Goal: Information Seeking & Learning: Learn about a topic

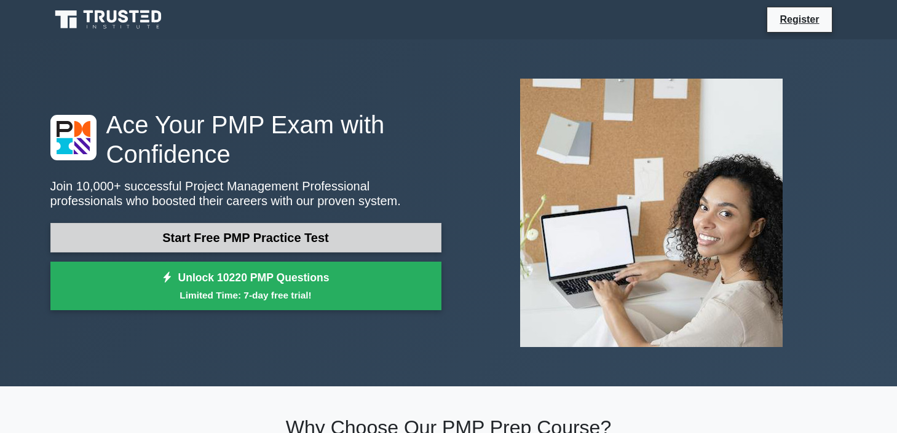
click at [316, 236] on link "Start Free PMP Practice Test" at bounding box center [245, 237] width 391 height 29
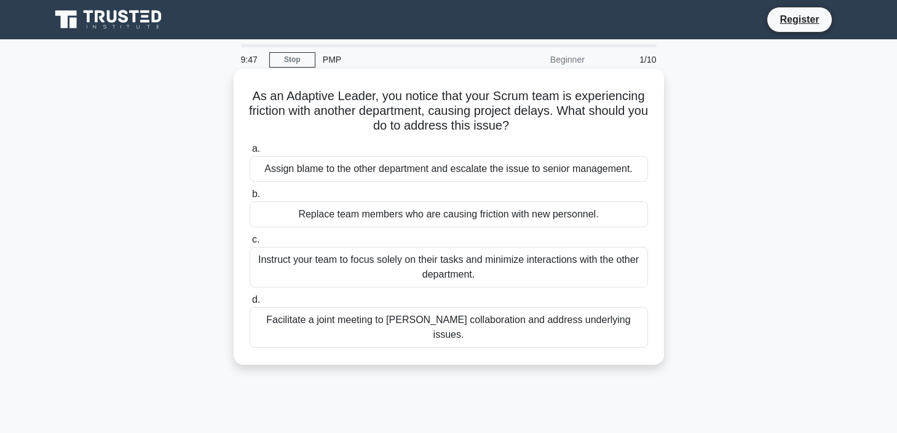
click at [419, 326] on div "Facilitate a joint meeting to [PERSON_NAME] collaboration and address underlyin…" at bounding box center [449, 327] width 398 height 41
click at [250, 304] on input "d. Facilitate a joint meeting to foster collaboration and address underlying is…" at bounding box center [250, 300] width 0 height 8
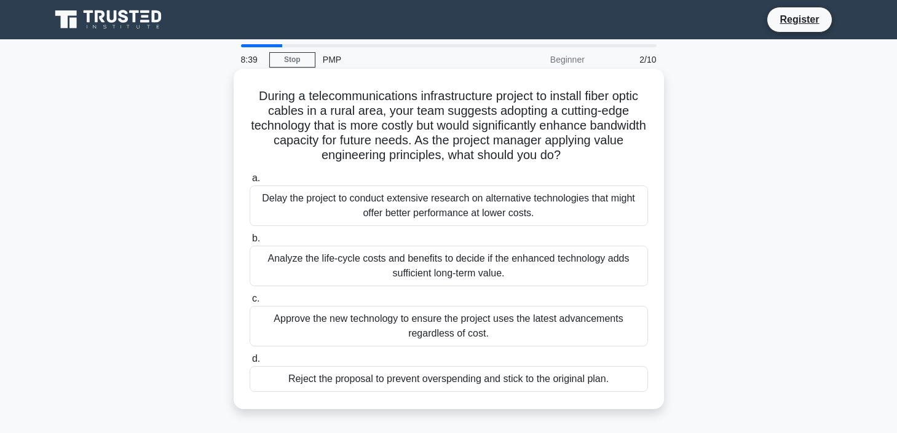
click at [428, 264] on div "Analyze the life-cycle costs and benefits to decide if the enhanced technology …" at bounding box center [449, 266] width 398 height 41
click at [250, 243] on input "b. Analyze the life-cycle costs and benefits to decide if the enhanced technolo…" at bounding box center [250, 239] width 0 height 8
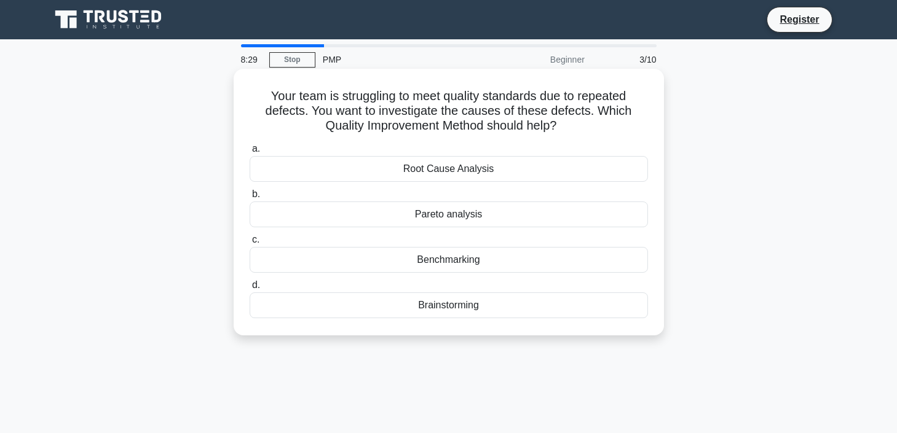
click at [482, 169] on div "Root Cause Analysis" at bounding box center [449, 169] width 398 height 26
click at [250, 153] on input "a. Root Cause Analysis" at bounding box center [250, 149] width 0 height 8
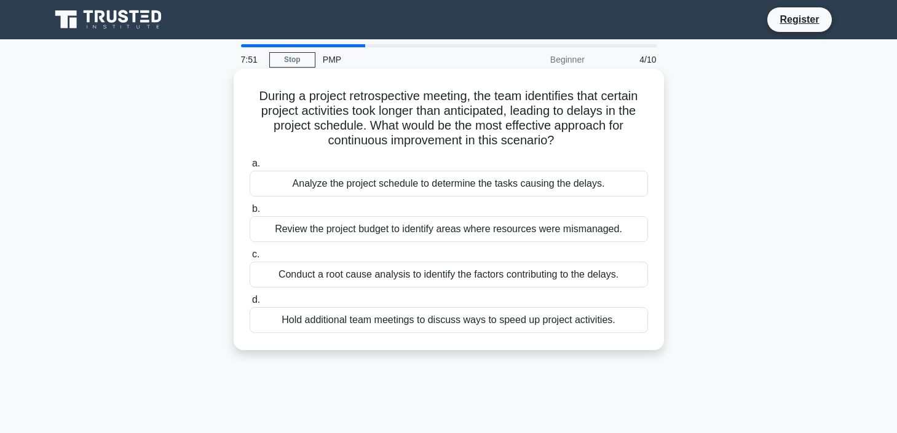
click at [470, 275] on div "Conduct a root cause analysis to identify the factors contributing to the delay…" at bounding box center [449, 275] width 398 height 26
click at [250, 259] on input "c. Conduct a root cause analysis to identify the factors contributing to the de…" at bounding box center [250, 255] width 0 height 8
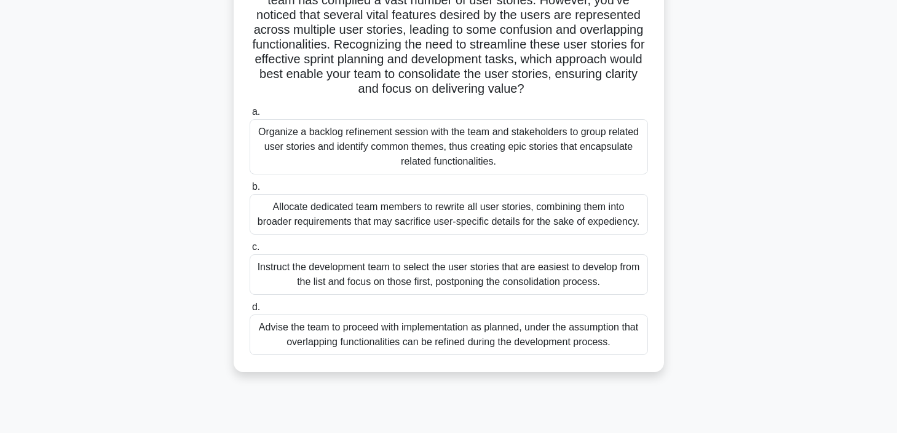
scroll to position [195, 0]
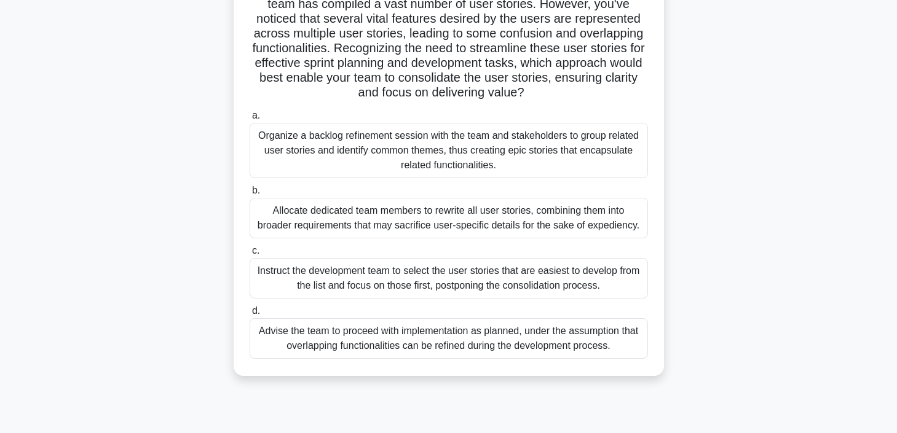
click at [490, 143] on div "Organize a backlog refinement session with the team and stakeholders to group r…" at bounding box center [449, 150] width 398 height 55
click at [250, 120] on input "a. Organize a backlog refinement session with the team and stakeholders to grou…" at bounding box center [250, 116] width 0 height 8
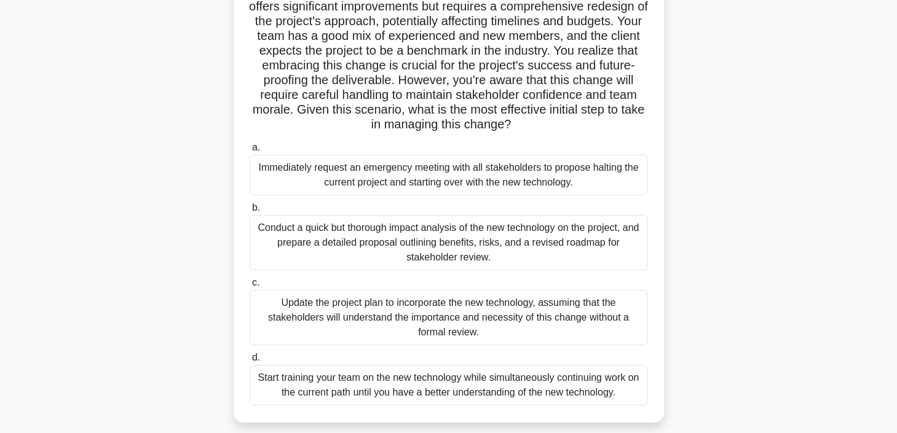
scroll to position [143, 0]
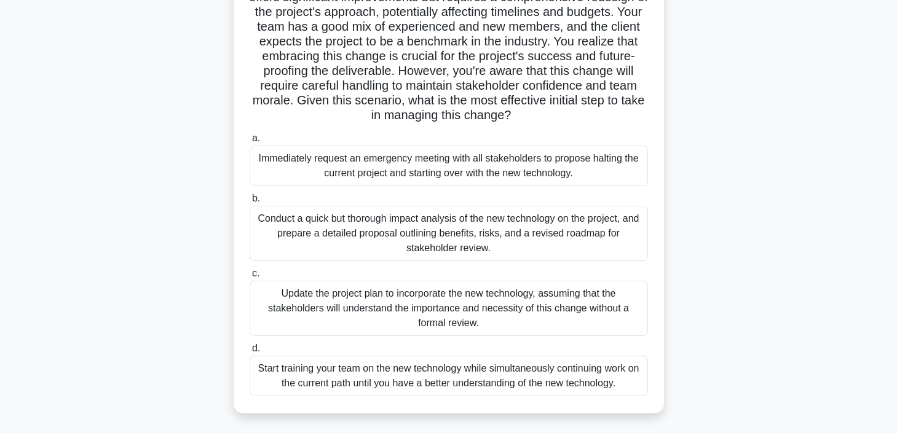
click at [530, 225] on div "Conduct a quick but thorough impact analysis of the new technology on the proje…" at bounding box center [449, 233] width 398 height 55
click at [250, 203] on input "b. Conduct a quick but thorough impact analysis of the new technology on the pr…" at bounding box center [250, 199] width 0 height 8
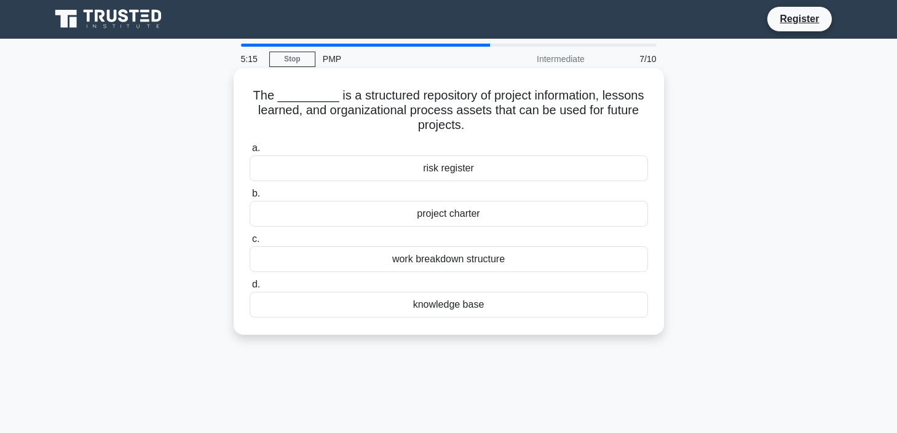
scroll to position [0, 0]
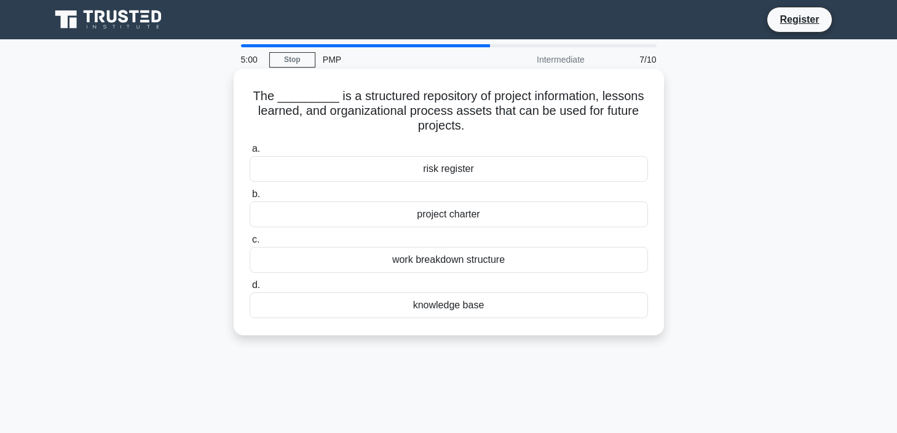
click at [489, 302] on div "knowledge base" at bounding box center [449, 306] width 398 height 26
click at [250, 289] on input "d. knowledge base" at bounding box center [250, 285] width 0 height 8
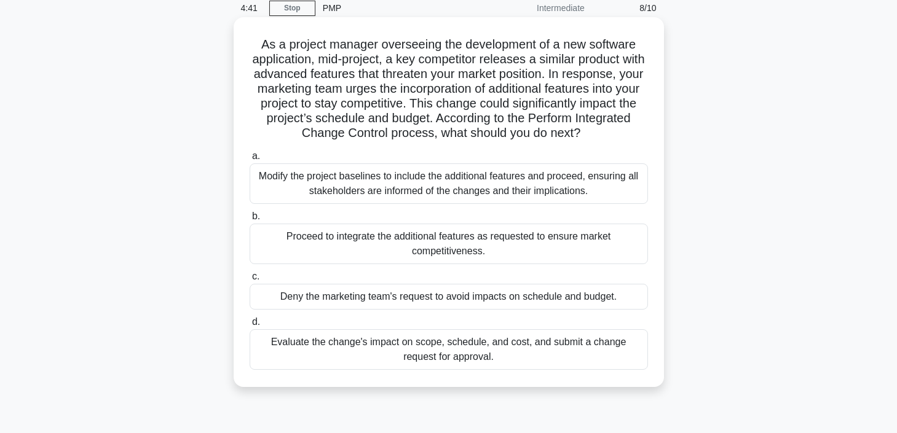
scroll to position [52, 0]
click at [549, 351] on div "Evaluate the change's impact on scope, schedule, and cost, and submit a change …" at bounding box center [449, 349] width 398 height 41
click at [250, 326] on input "d. Evaluate the change's impact on scope, schedule, and cost, and submit a chan…" at bounding box center [250, 322] width 0 height 8
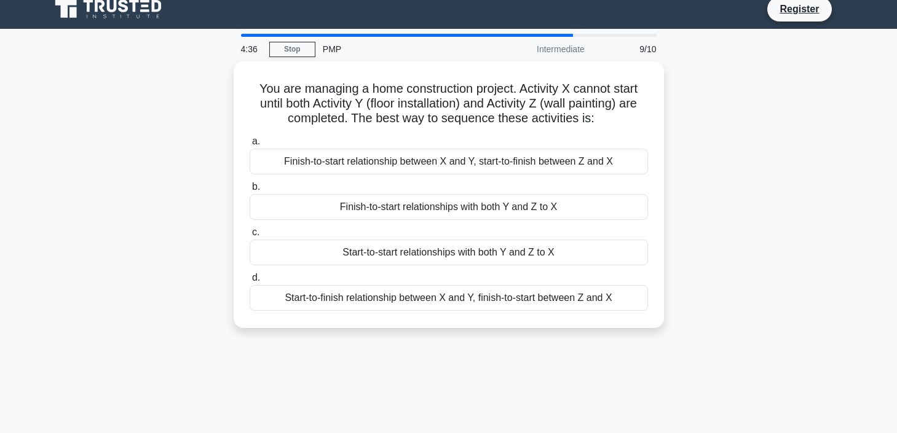
scroll to position [0, 0]
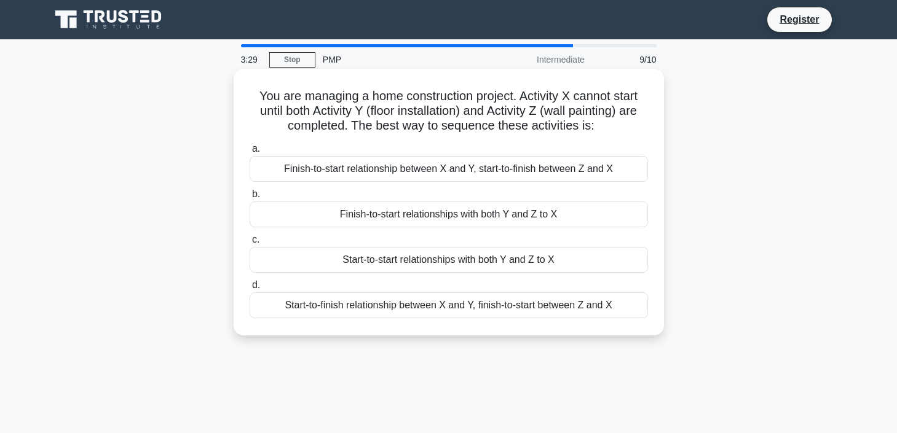
click at [542, 217] on div "Finish-to-start relationships with both Y and Z to X" at bounding box center [449, 215] width 398 height 26
click at [250, 199] on input "b. Finish-to-start relationships with both Y and Z to X" at bounding box center [250, 195] width 0 height 8
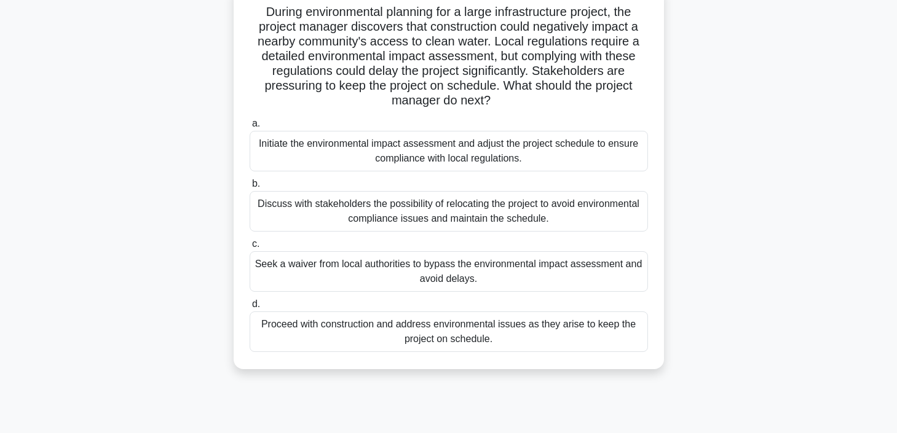
scroll to position [68, 0]
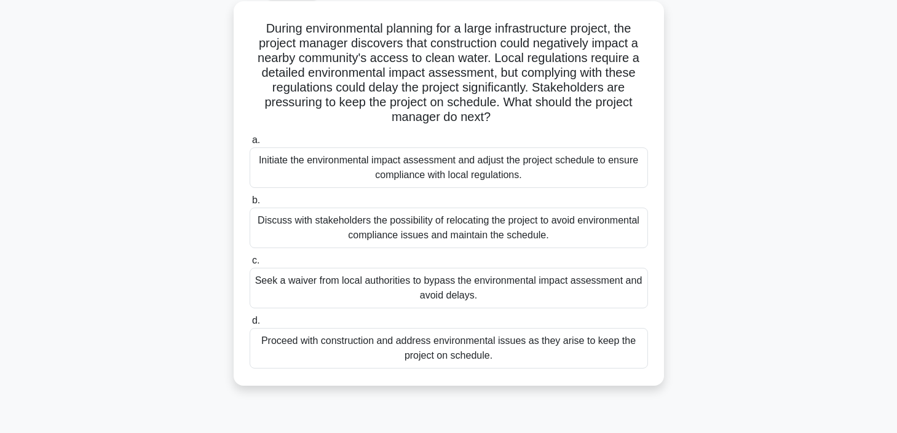
click at [514, 234] on div "Discuss with stakeholders the possibility of relocating the project to avoid en…" at bounding box center [449, 228] width 398 height 41
click at [250, 205] on input "b. Discuss with stakeholders the possibility of relocating the project to avoid…" at bounding box center [250, 201] width 0 height 8
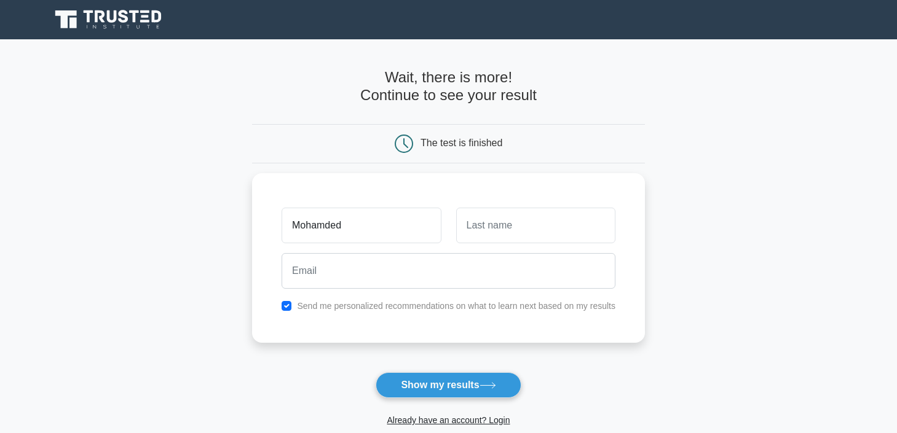
type input "Mohamded"
type input "[PERSON_NAME]"
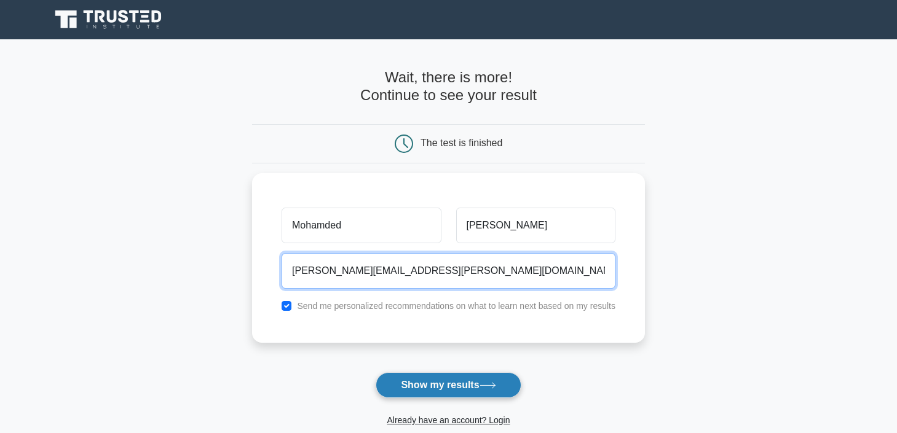
type input "[PERSON_NAME][EMAIL_ADDRESS][PERSON_NAME][DOMAIN_NAME]"
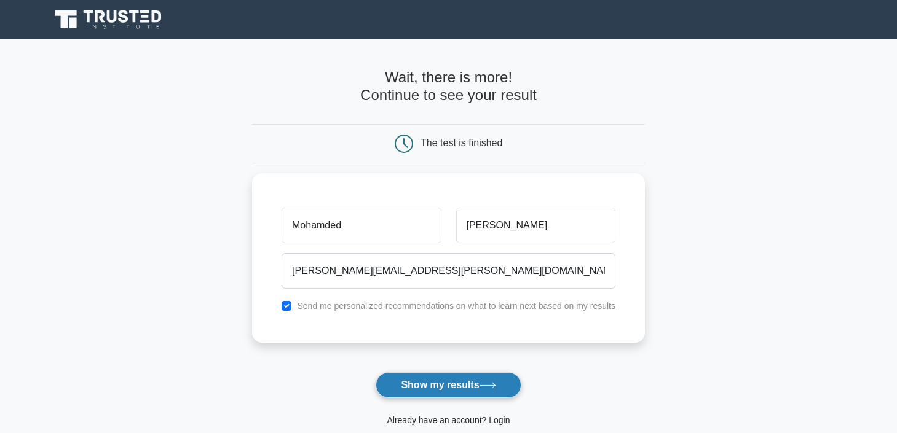
click at [463, 392] on button "Show my results" at bounding box center [447, 385] width 145 height 26
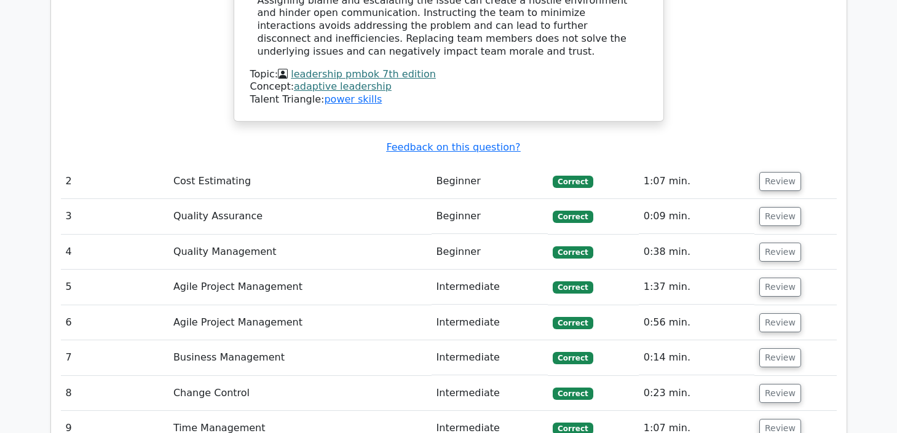
scroll to position [1632, 0]
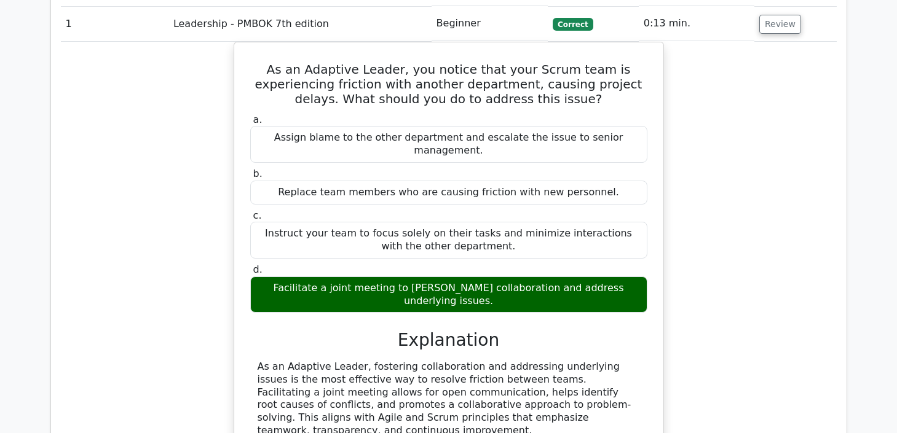
scroll to position [1300, 0]
